Goal: Obtain resource: Obtain resource

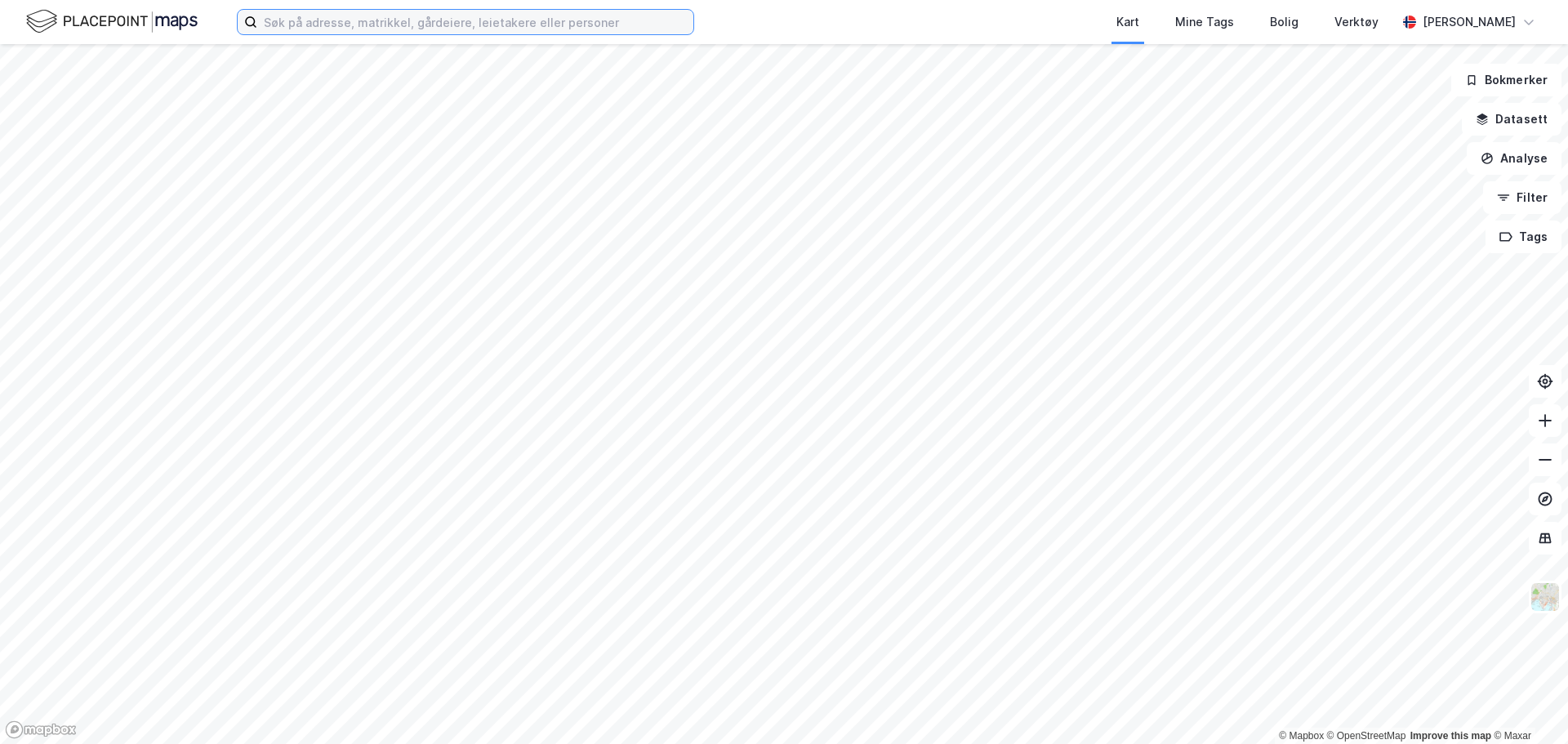
click at [282, 23] on input at bounding box center [475, 22] width 436 height 24
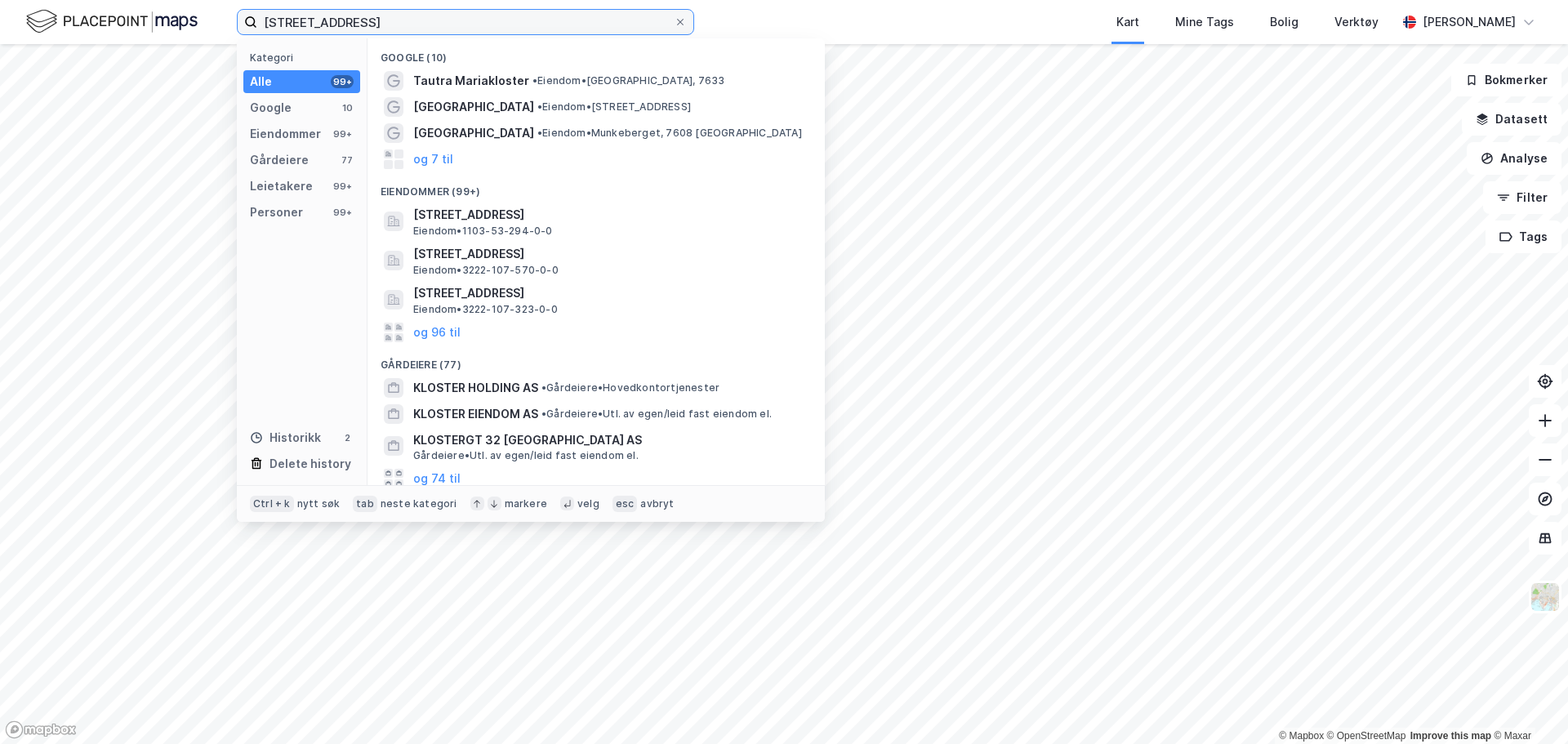
type input "[STREET_ADDRESS]"
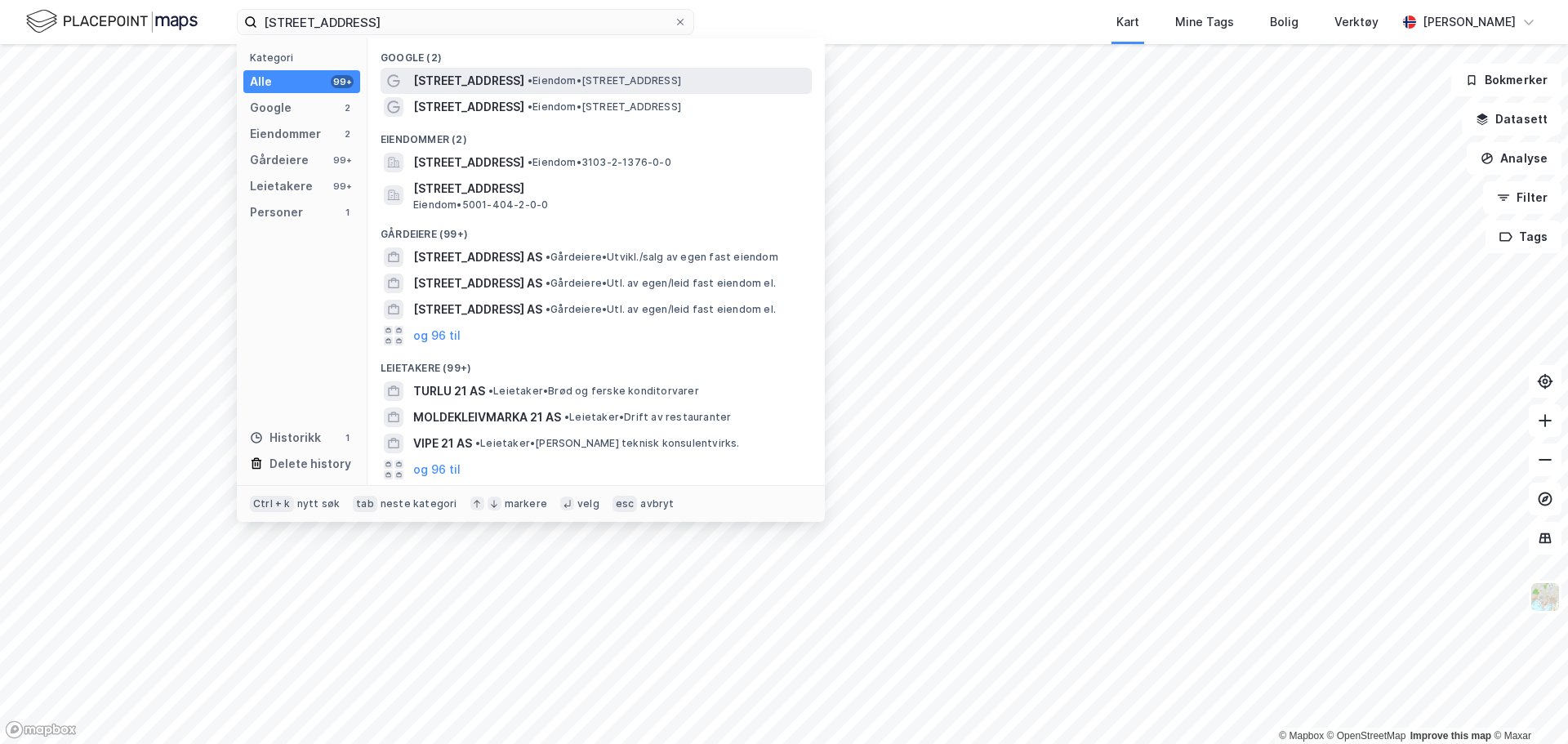
click at [537, 90] on div "[STREET_ADDRESS] • Eiendom • [STREET_ADDRESS]" at bounding box center [596, 81] width 431 height 26
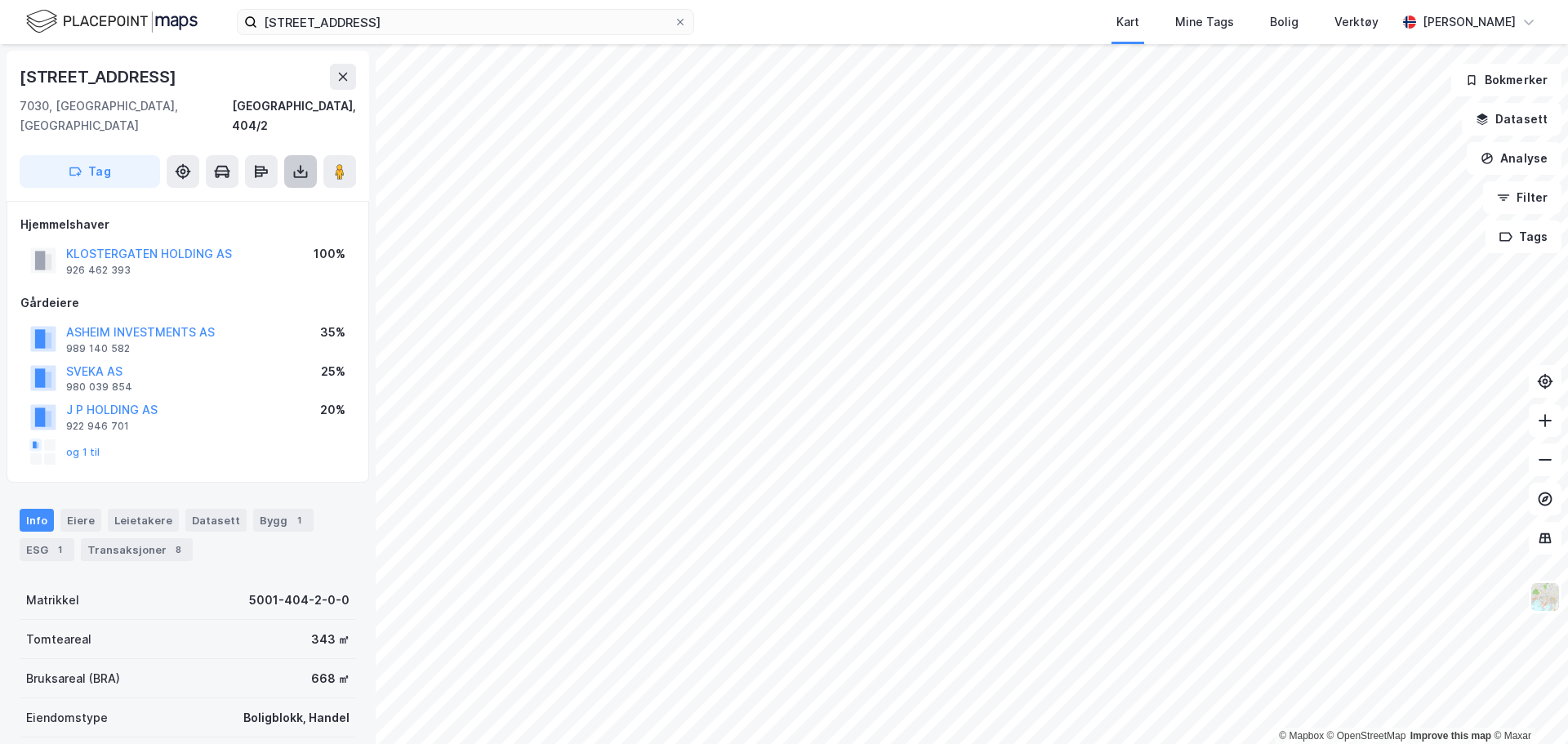
click at [299, 163] on icon at bounding box center [300, 171] width 17 height 17
click at [287, 191] on div "Last ned grunnbok" at bounding box center [229, 204] width 174 height 26
